Goal: Task Accomplishment & Management: Manage account settings

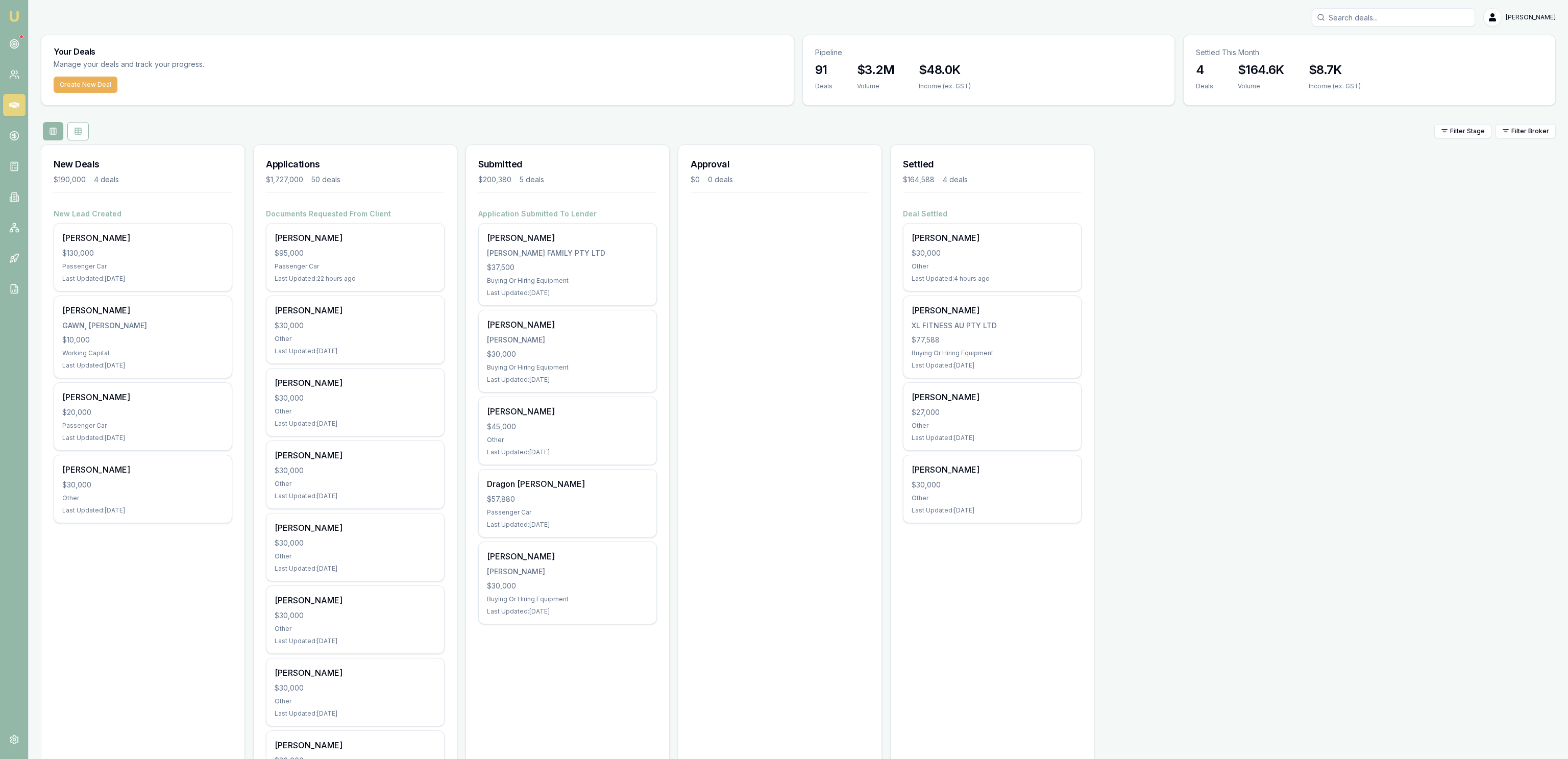
click at [1011, 319] on div "Daniel Miller XL FITNESS AU PTY LTD $77,588 Buying Or Hiring Equipment Last Upd…" at bounding box center [993, 337] width 178 height 82
click at [1012, 272] on div "Bernie Cordukes $30,000 Other Last Updated: 4 hours ago" at bounding box center [993, 257] width 178 height 67
click at [993, 498] on div "Other" at bounding box center [992, 498] width 161 height 8
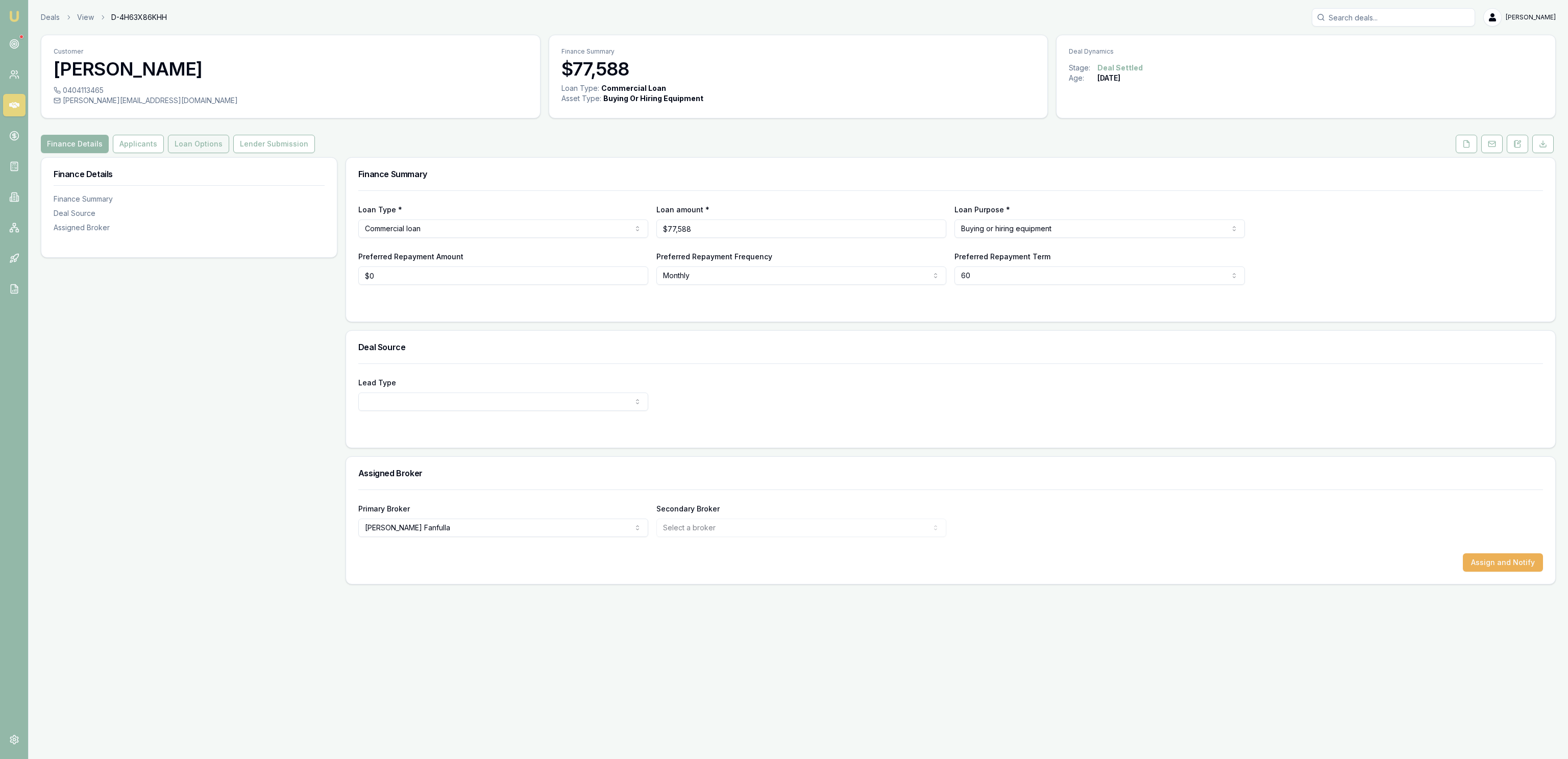
click at [186, 138] on button "Loan Options" at bounding box center [199, 144] width 61 height 18
click at [137, 144] on button "Applicants" at bounding box center [138, 144] width 51 height 18
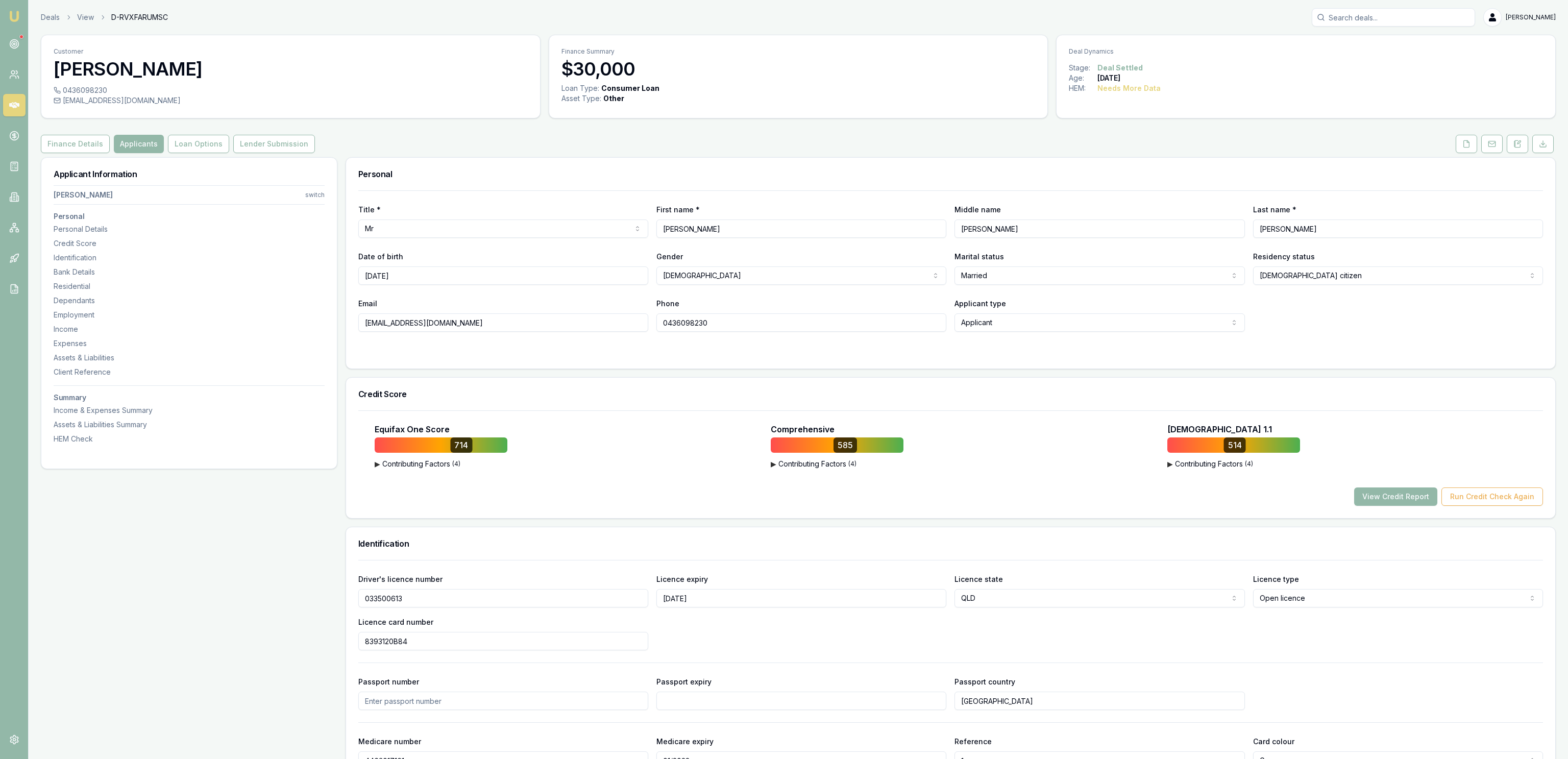
click at [747, 229] on input "Bernie" at bounding box center [801, 228] width 290 height 18
type input "Bernard"
click at [731, 172] on h3 "Personal" at bounding box center [950, 174] width 1184 height 8
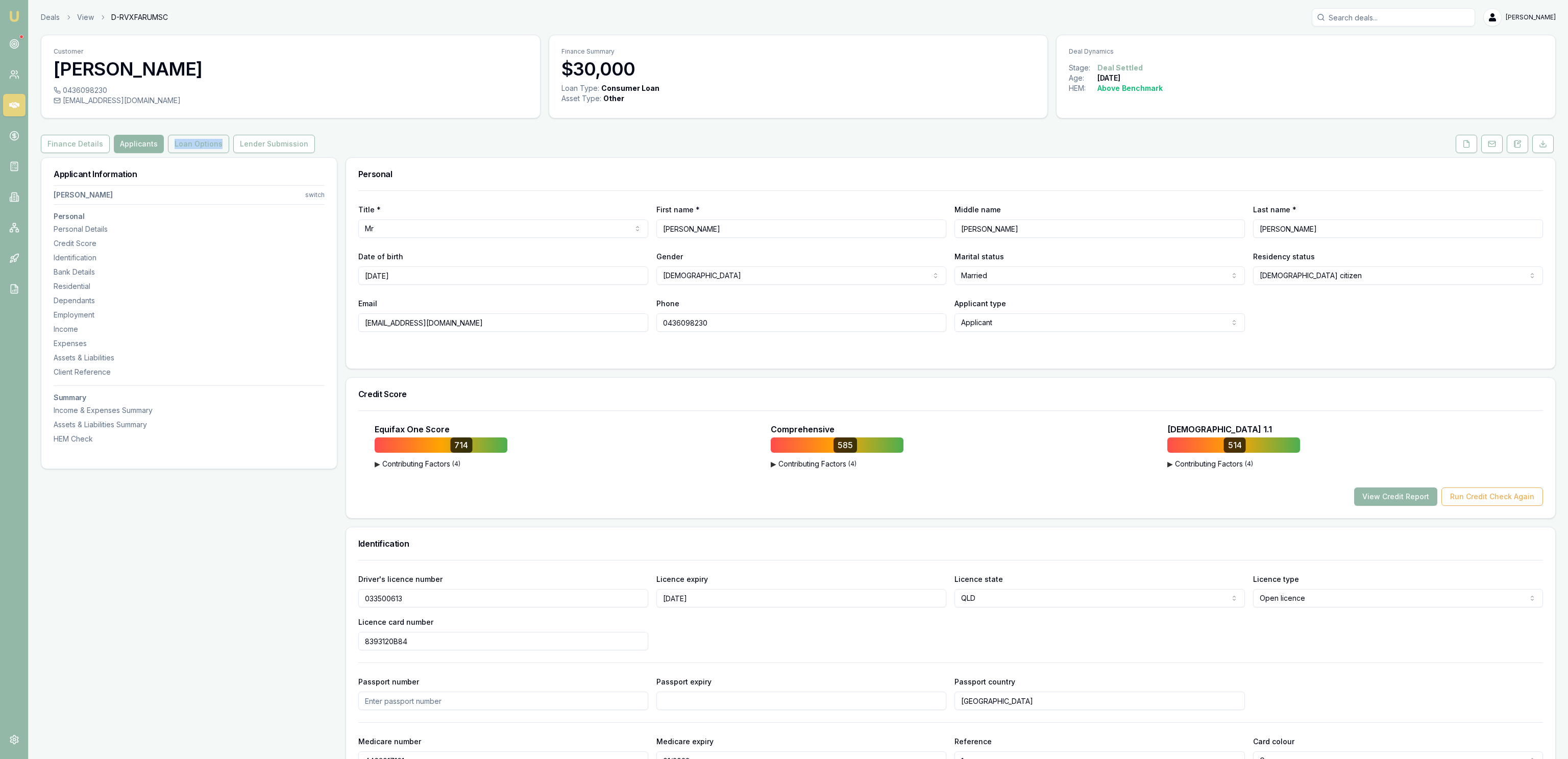
click at [209, 151] on button "Loan Options" at bounding box center [199, 144] width 61 height 18
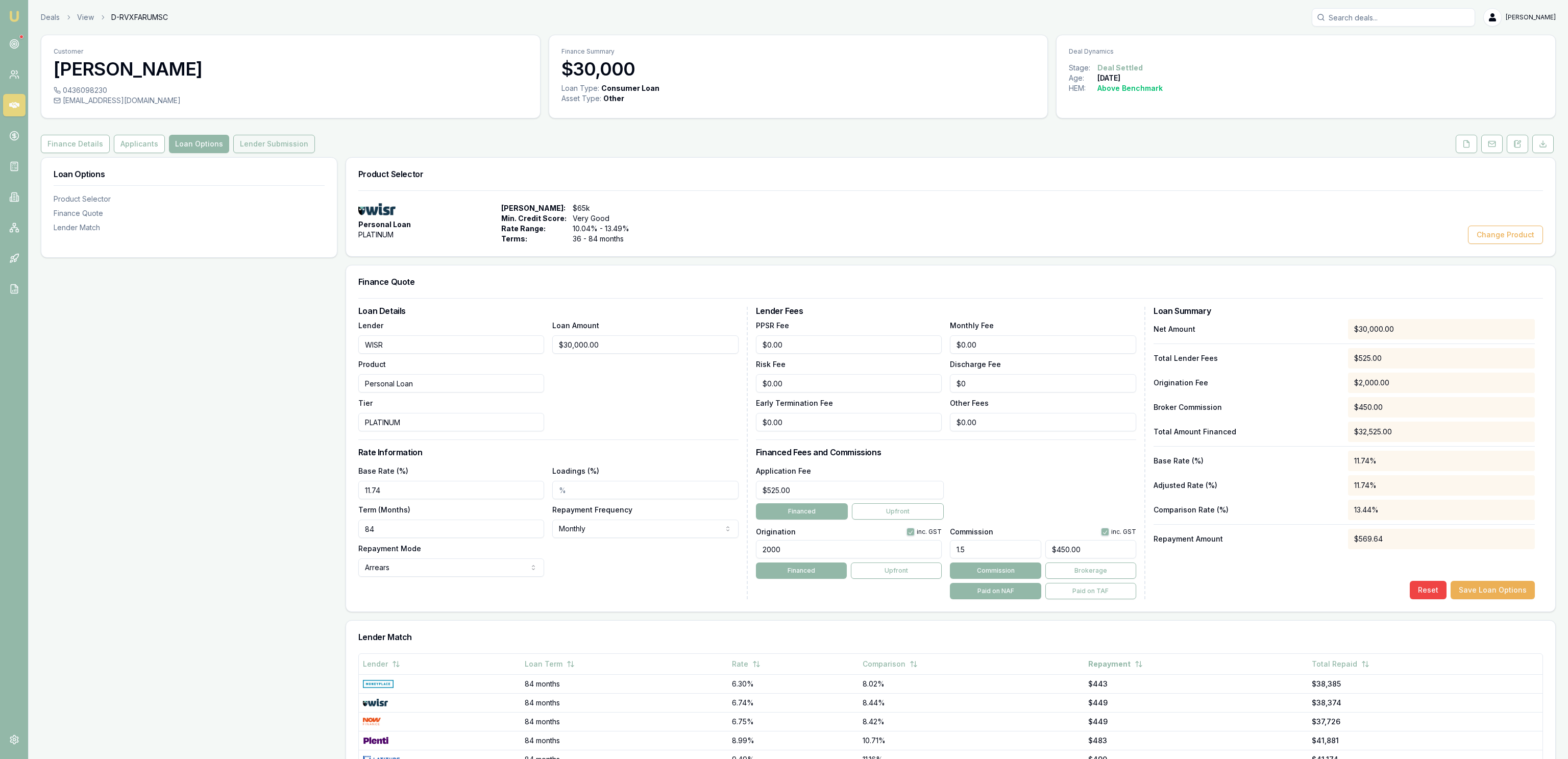
click at [245, 144] on button "Lender Submission" at bounding box center [274, 144] width 82 height 18
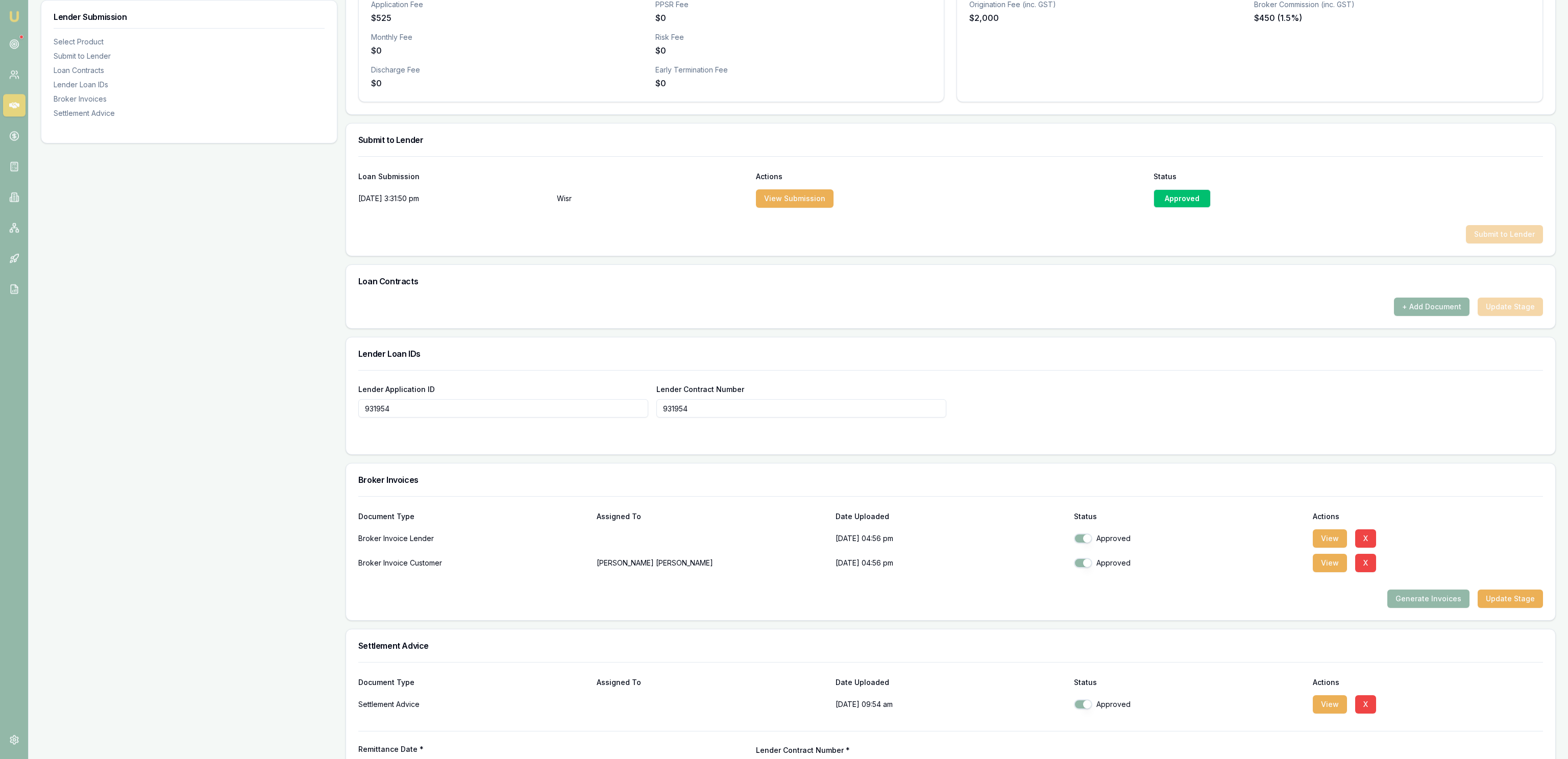
scroll to position [484, 0]
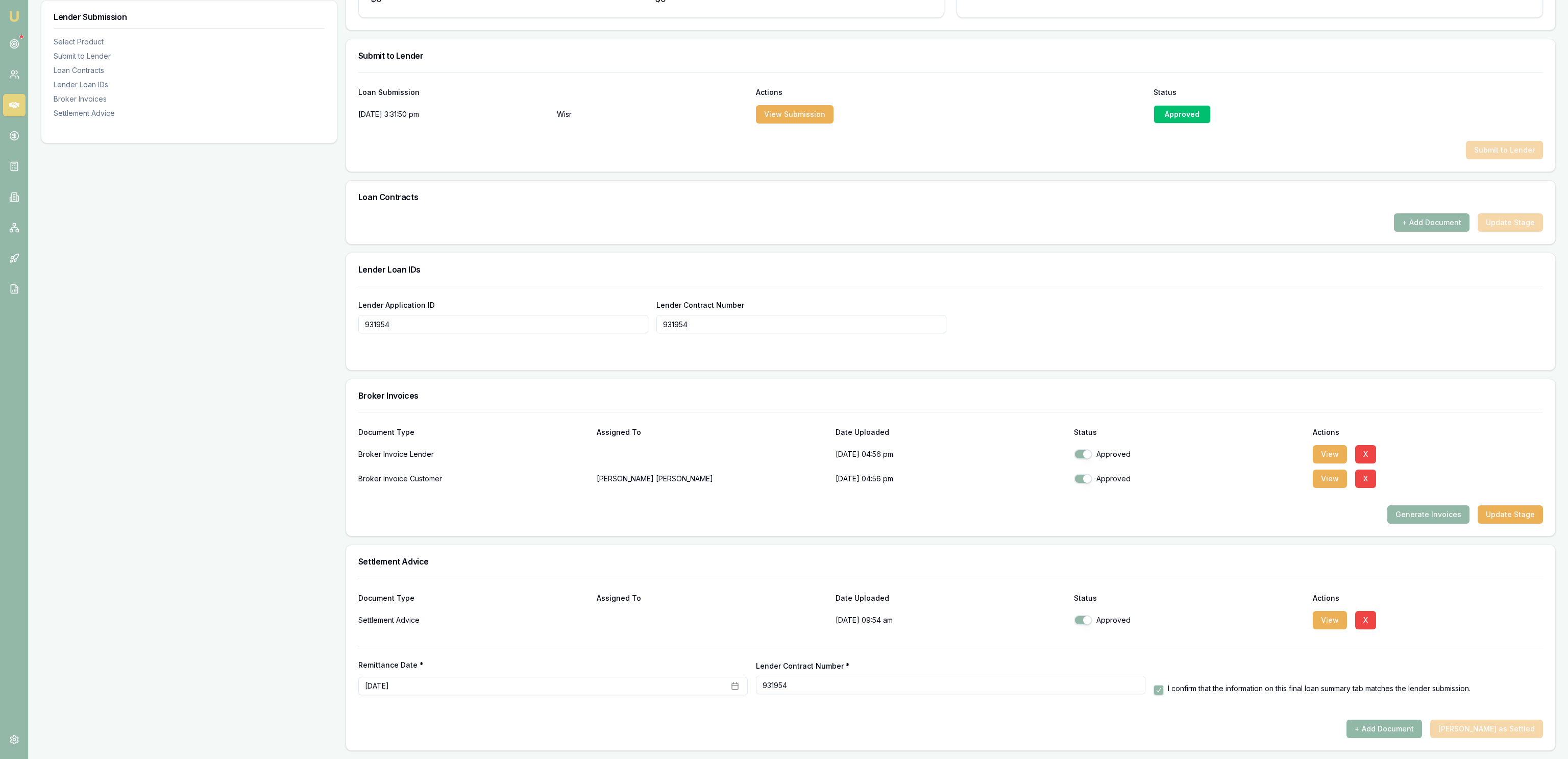
click at [1422, 732] on button "+ Add Document" at bounding box center [1384, 728] width 76 height 18
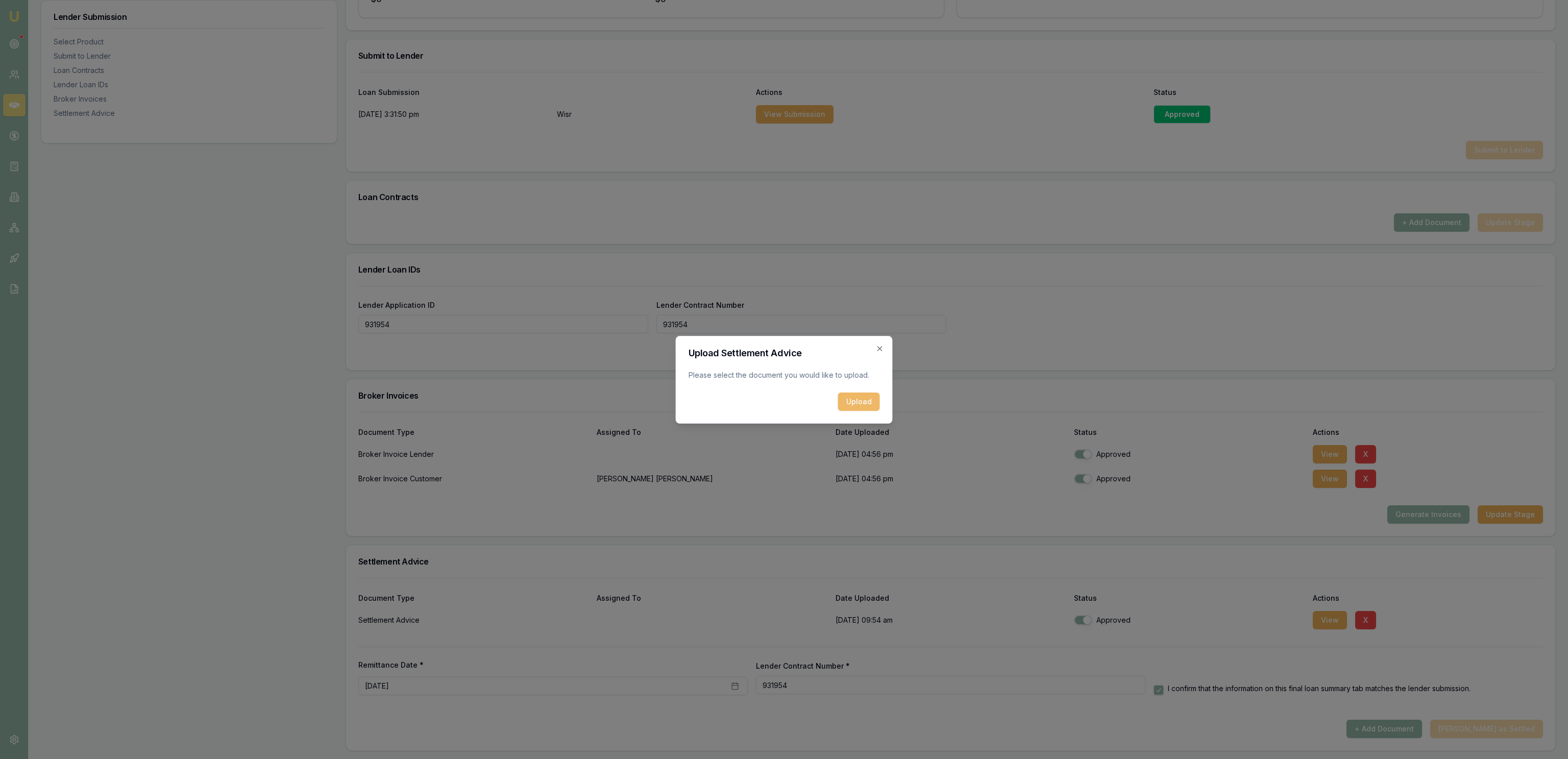
click at [864, 410] on div "Upload Settlement Advice Please select the document you would like to upload. U…" at bounding box center [784, 379] width 217 height 88
click at [858, 410] on button "Upload" at bounding box center [859, 401] width 42 height 18
checkbox input "false"
click at [857, 402] on button "Close" at bounding box center [862, 401] width 37 height 18
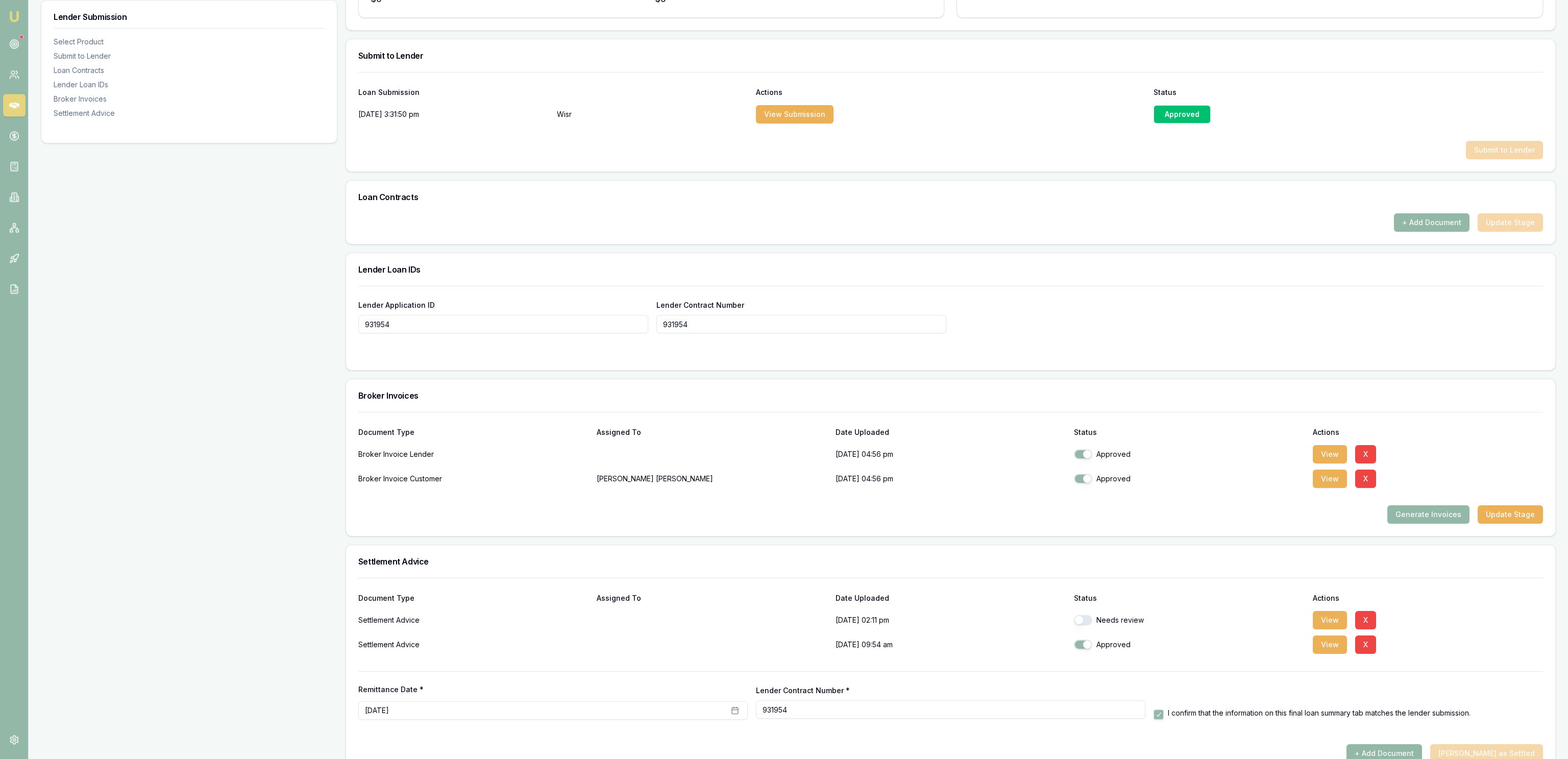
scroll to position [429, 0]
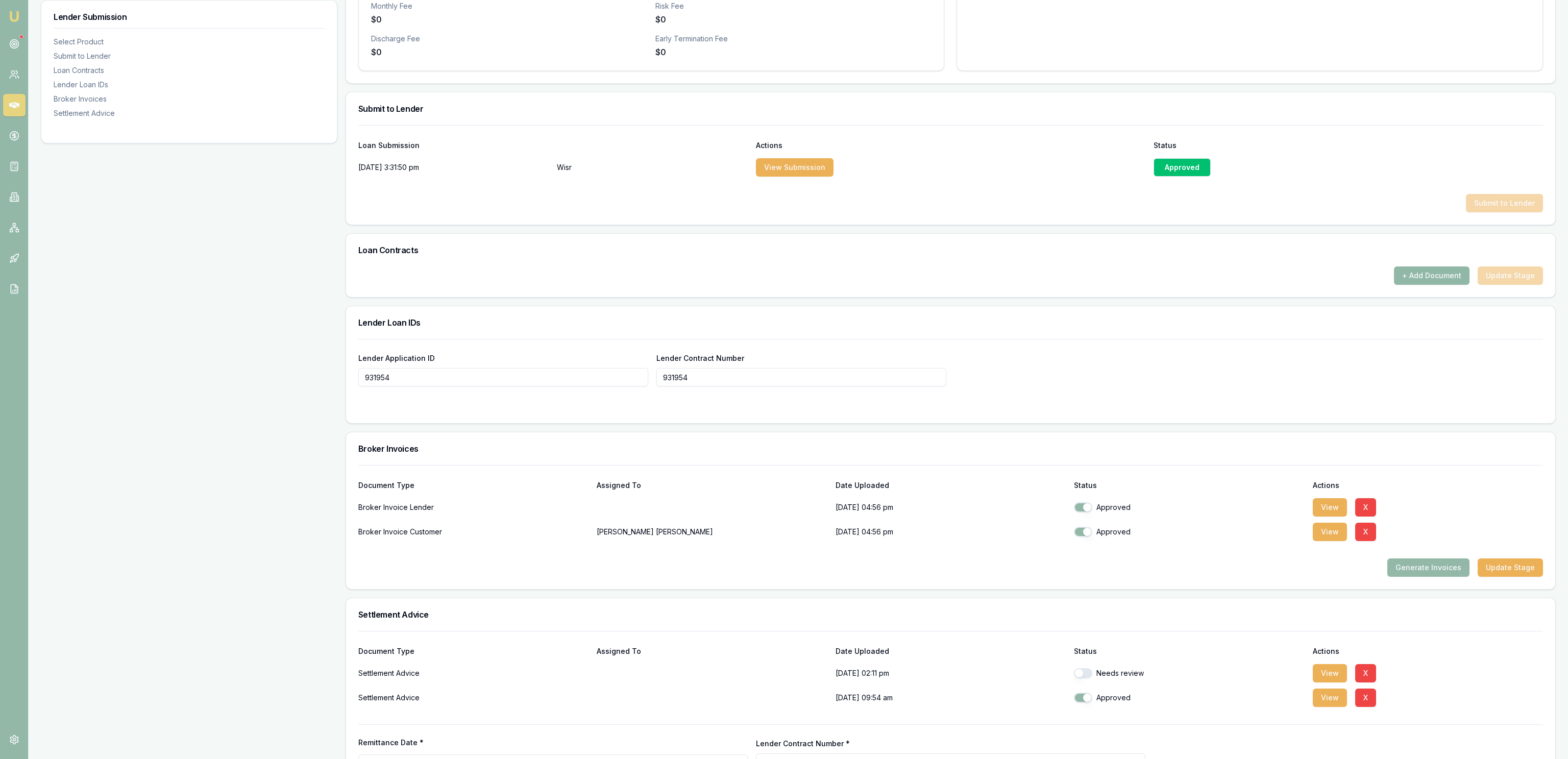
click at [1427, 275] on button "+ Add Document" at bounding box center [1432, 275] width 76 height 18
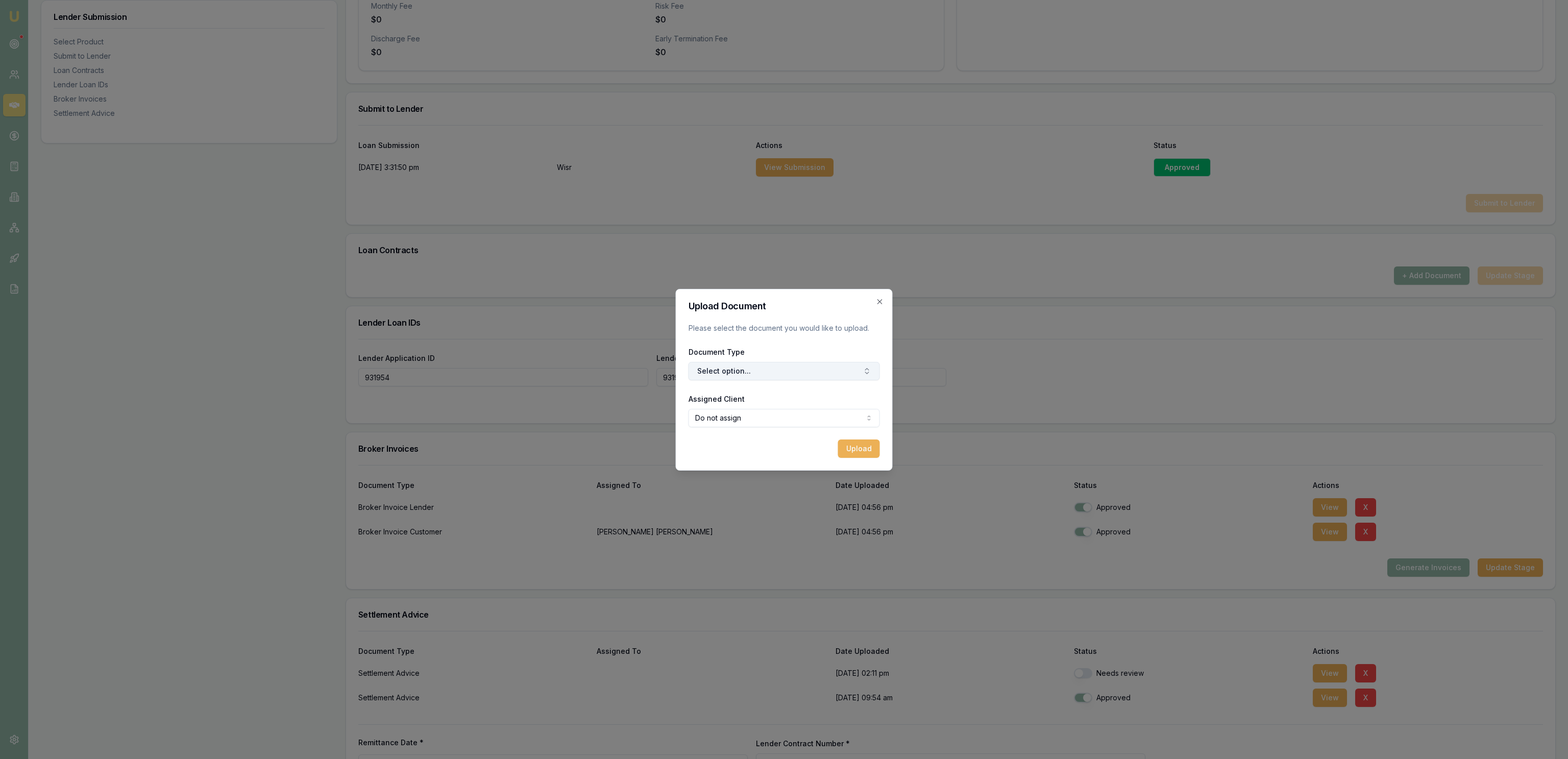
click at [786, 365] on button "Select option..." at bounding box center [784, 370] width 191 height 18
click at [796, 416] on div "Original Loan Contract" at bounding box center [789, 414] width 128 height 16
select select "U-KBGM3B6ZAN"
click at [777, 370] on button "Original Loan Contract" at bounding box center [784, 370] width 191 height 18
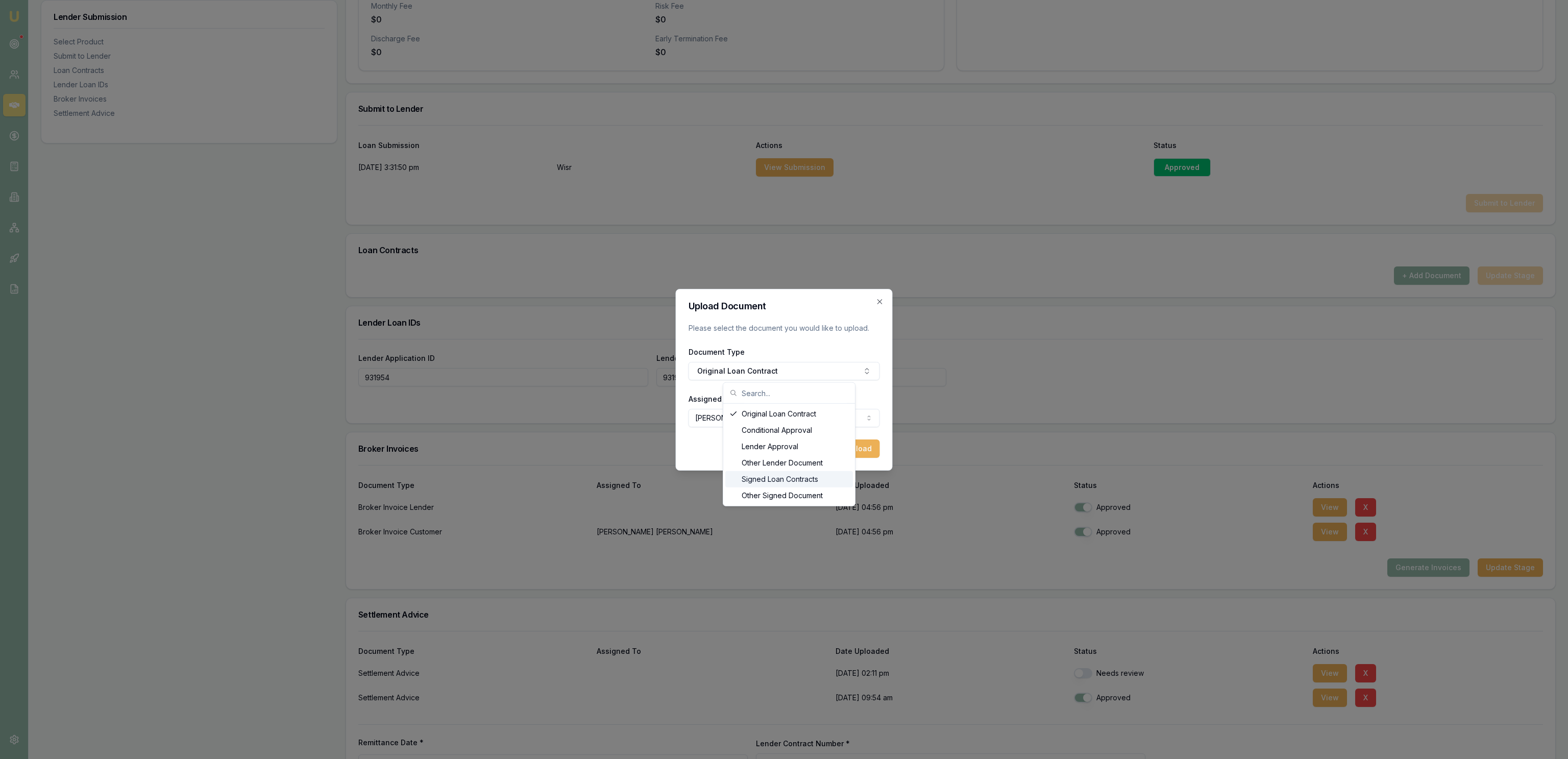
click at [780, 478] on div "Signed Loan Contracts" at bounding box center [789, 479] width 128 height 16
click at [844, 450] on button "Upload" at bounding box center [859, 448] width 42 height 18
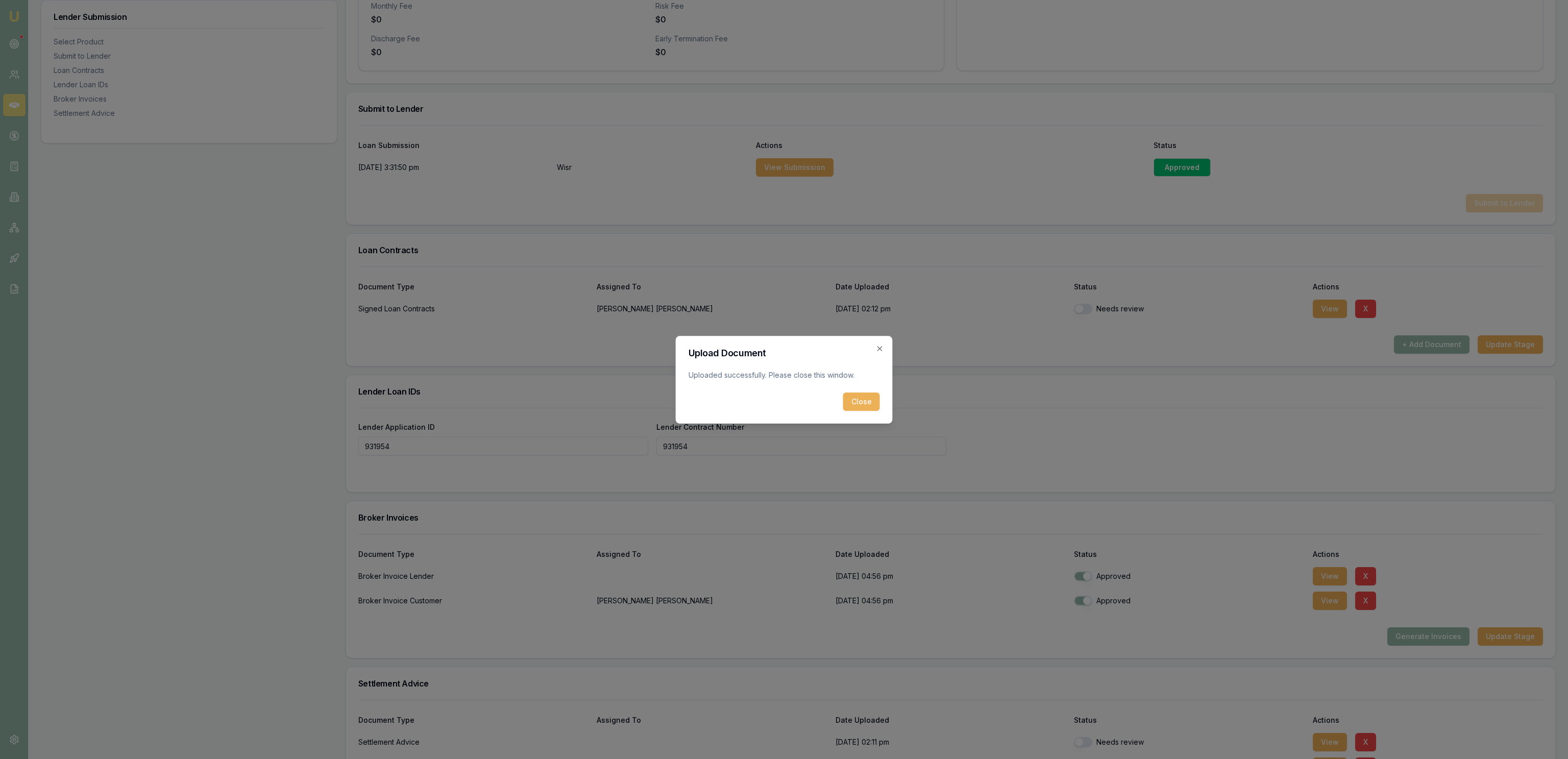
click at [869, 396] on button "Close" at bounding box center [862, 401] width 37 height 18
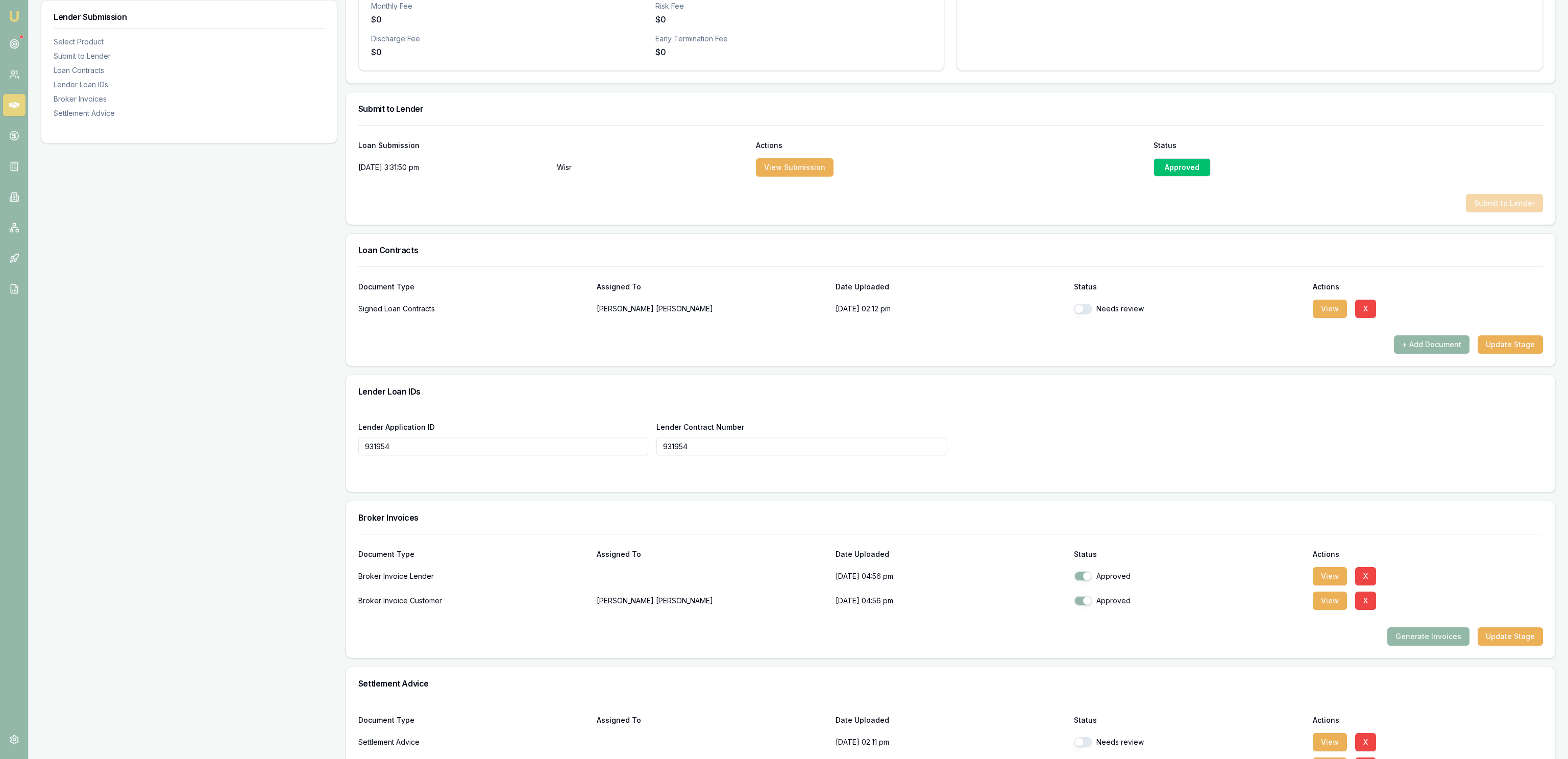
click at [1077, 312] on button "button" at bounding box center [1083, 308] width 18 height 10
checkbox input "true"
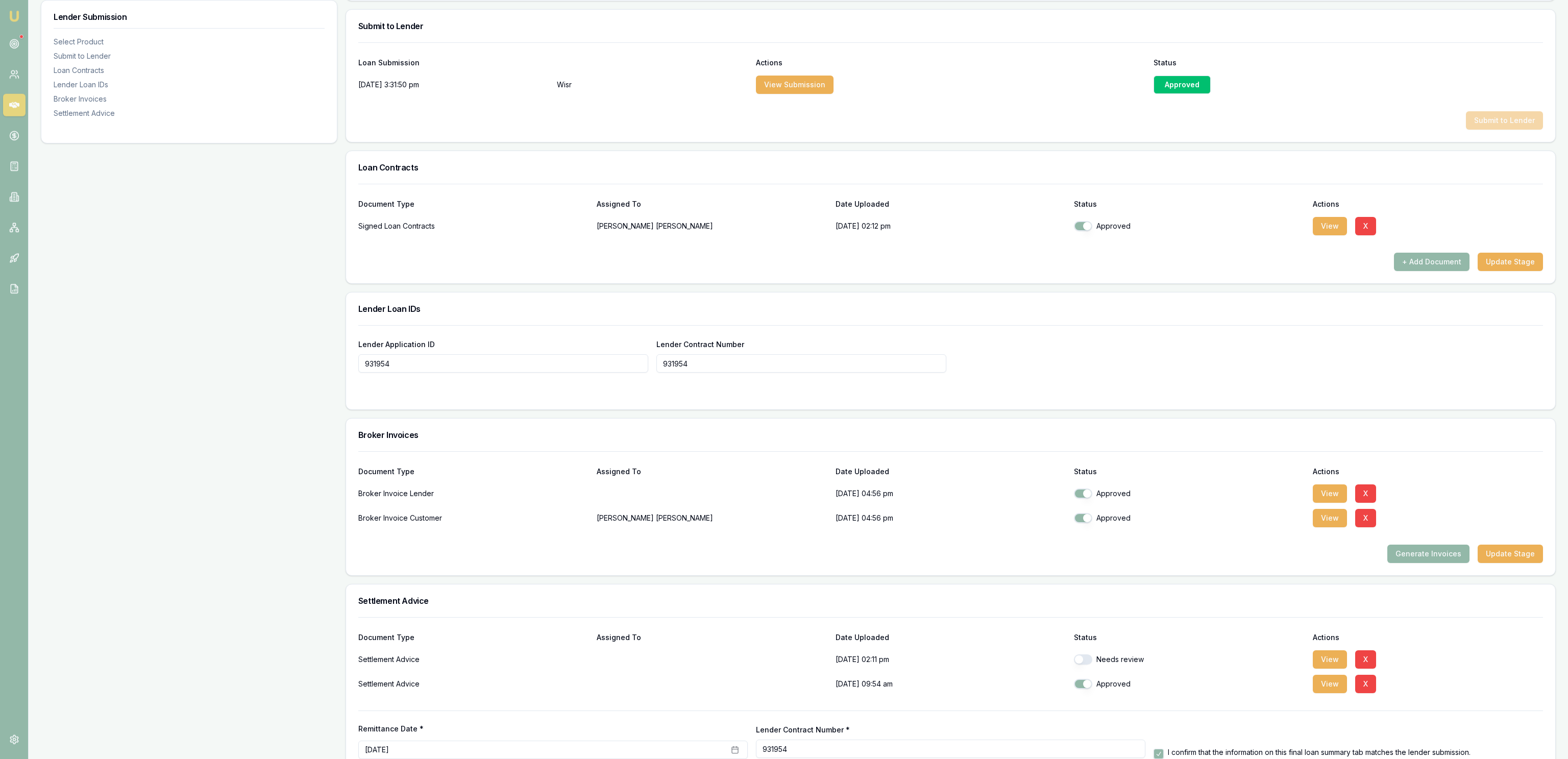
scroll to position [577, 0]
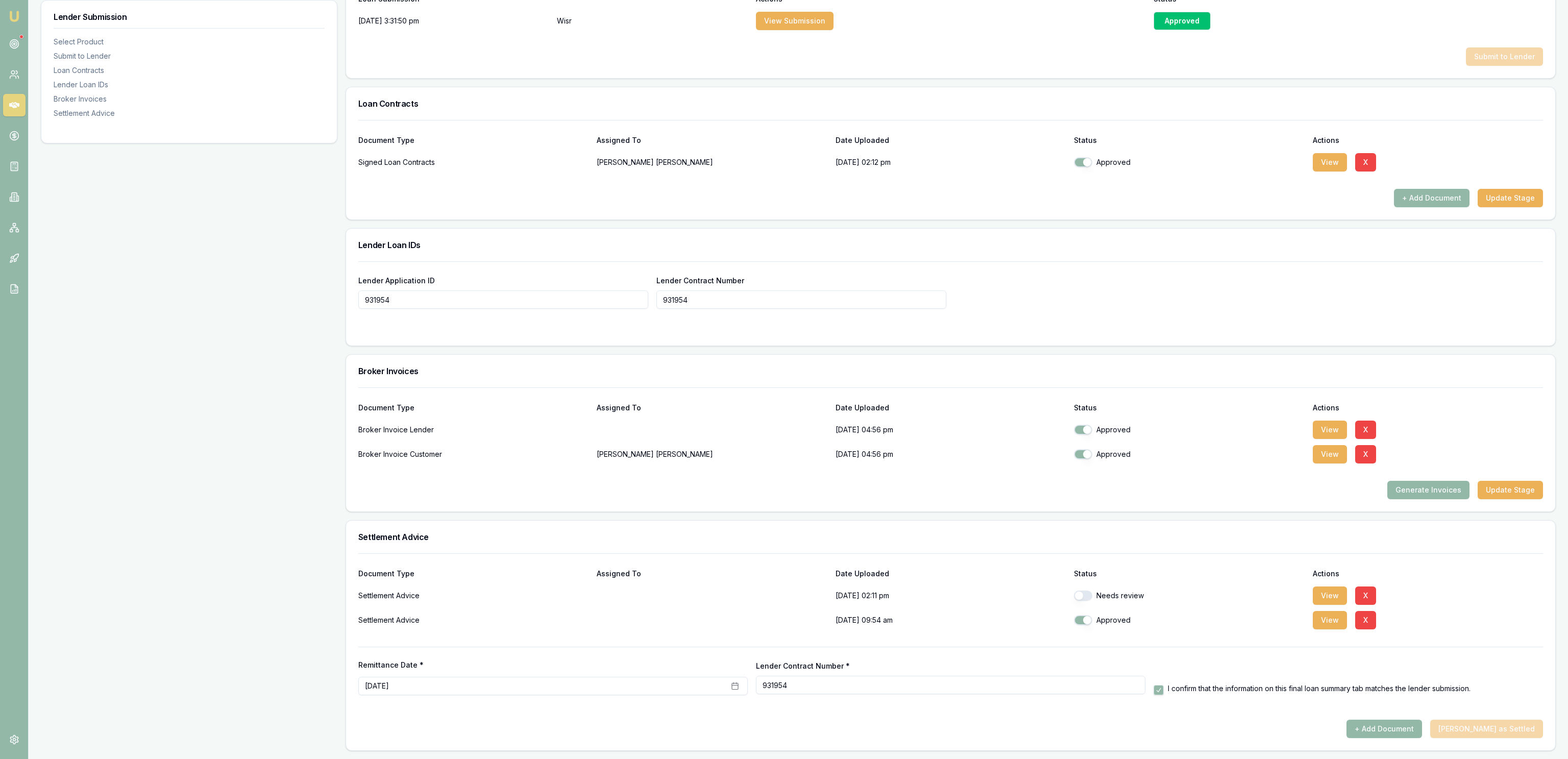
click at [1078, 592] on button "button" at bounding box center [1083, 595] width 18 height 10
checkbox input "true"
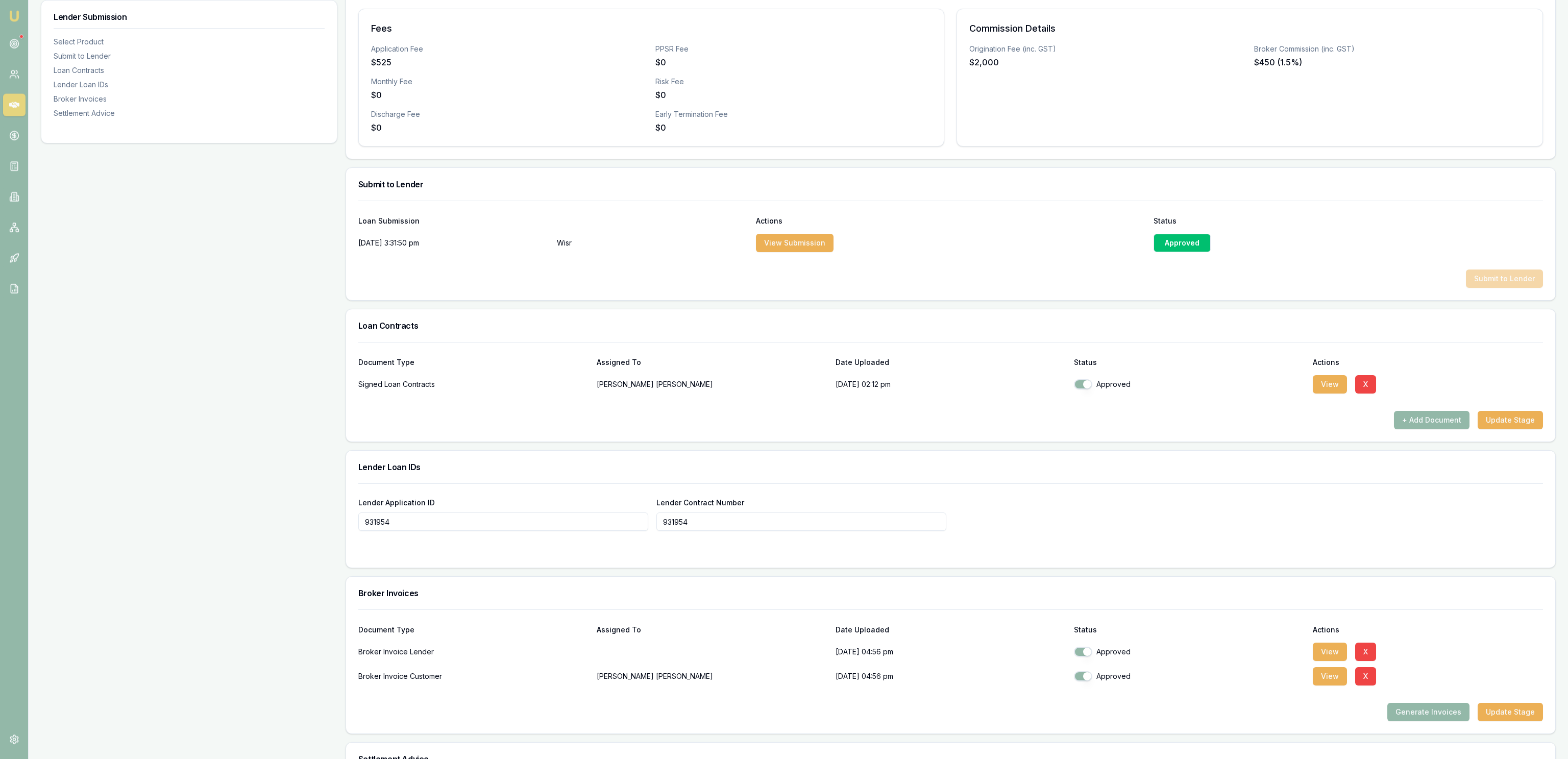
scroll to position [192, 0]
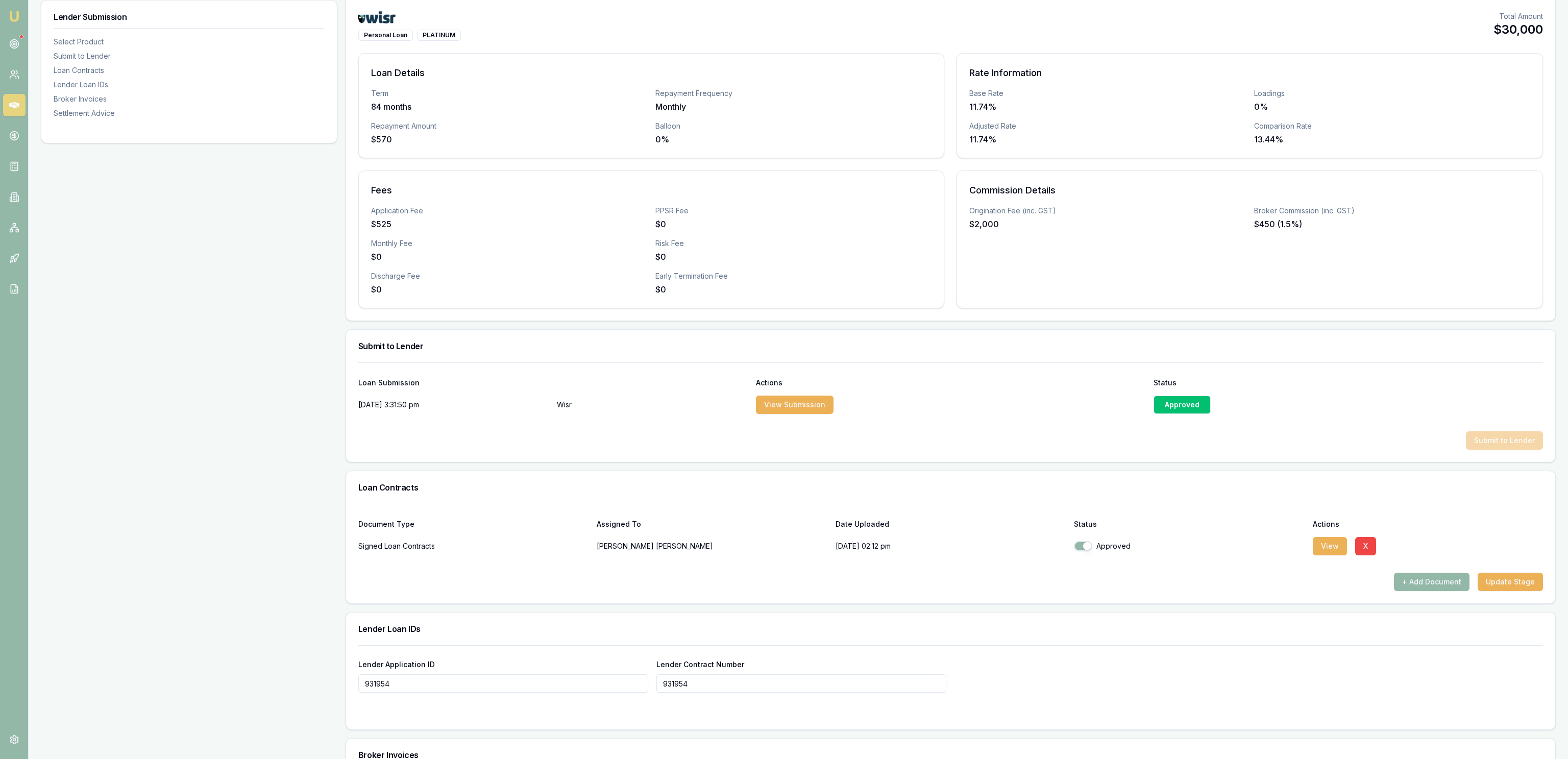
click at [231, 490] on div "Lender Submission Select Product Submit to Lender Loan Contracts Lender Loan ID…" at bounding box center [189, 550] width 297 height 1169
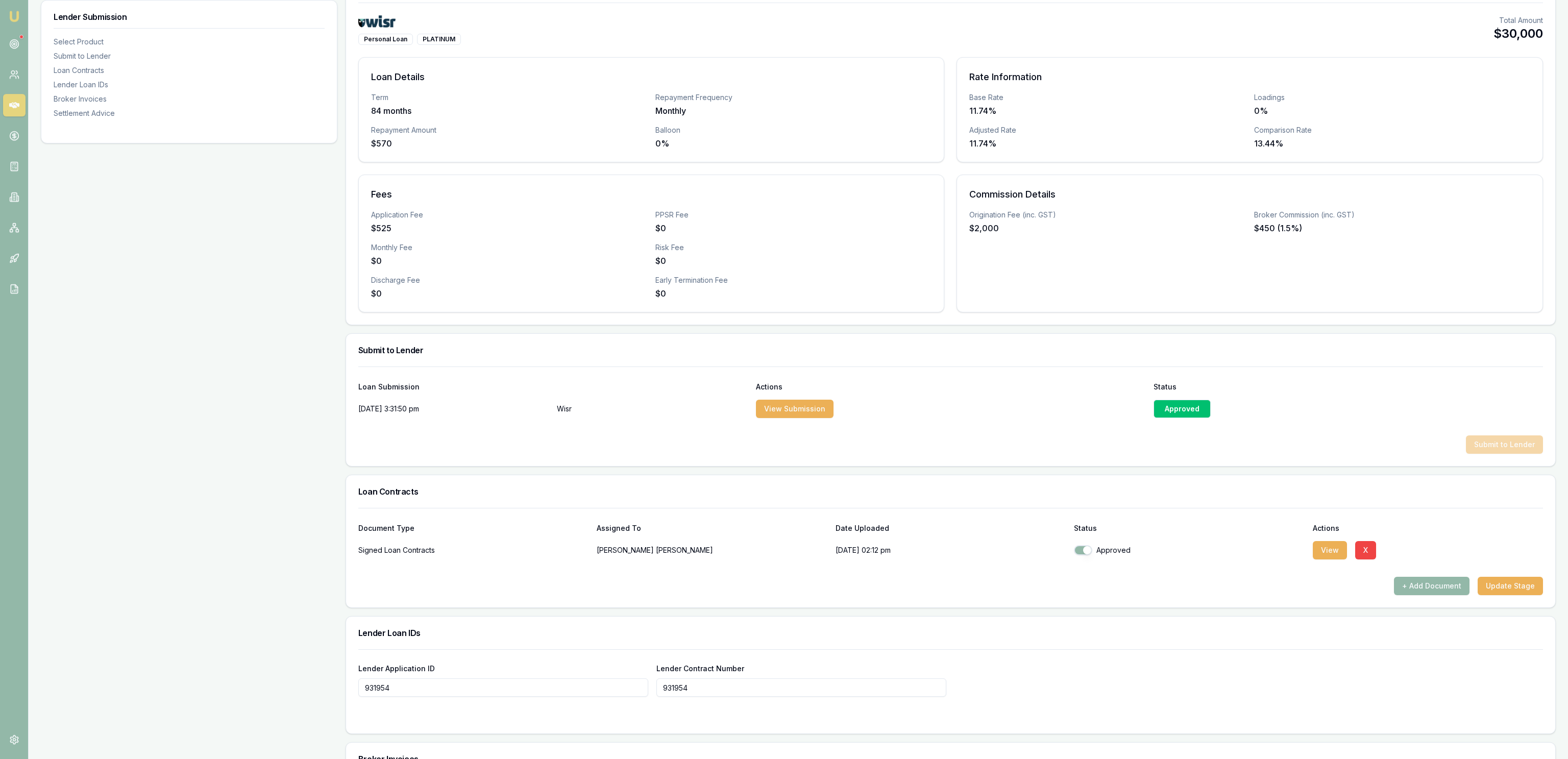
scroll to position [0, 0]
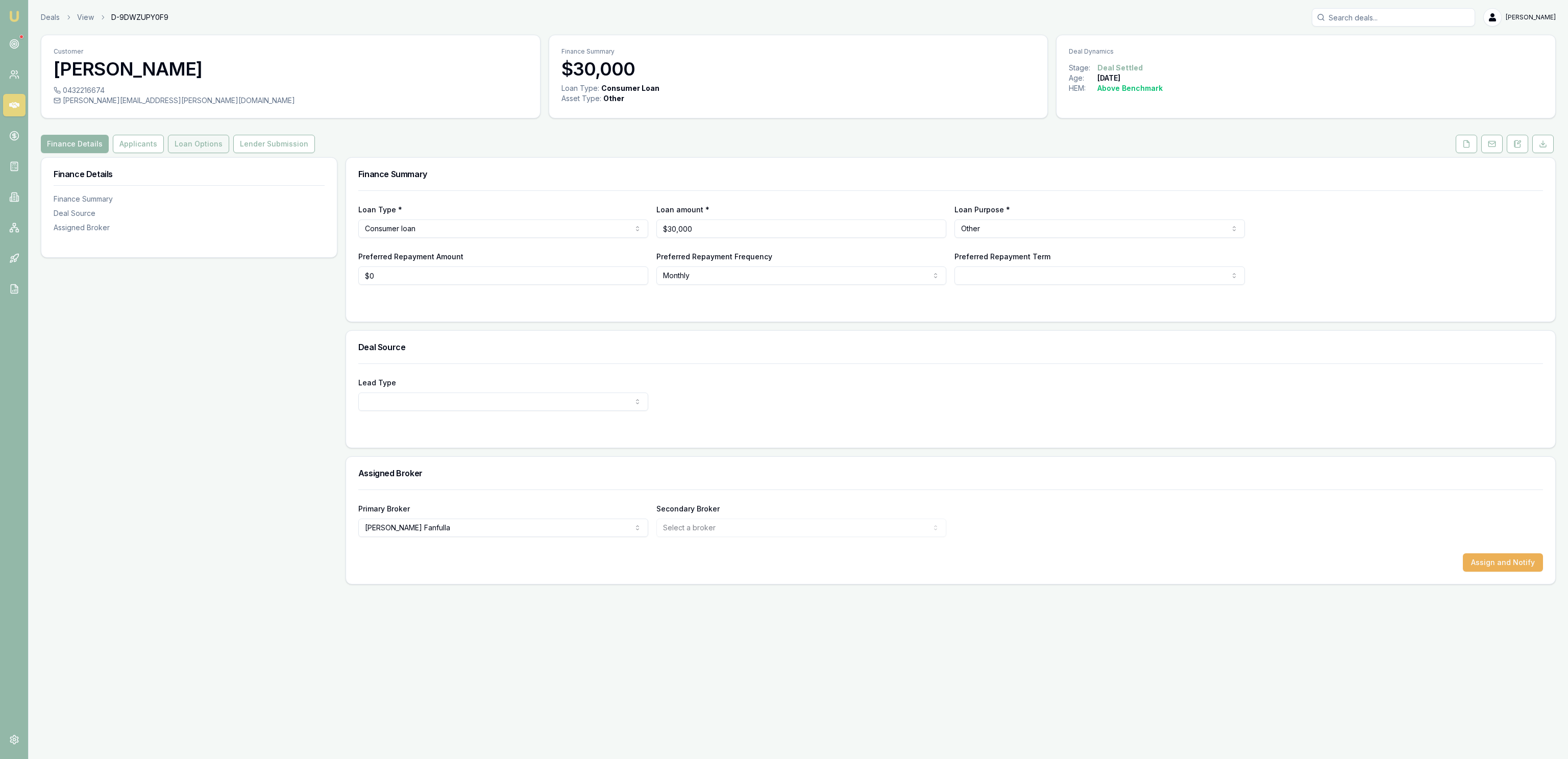
click at [196, 150] on button "Loan Options" at bounding box center [199, 144] width 61 height 18
